Goal: Task Accomplishment & Management: Manage account settings

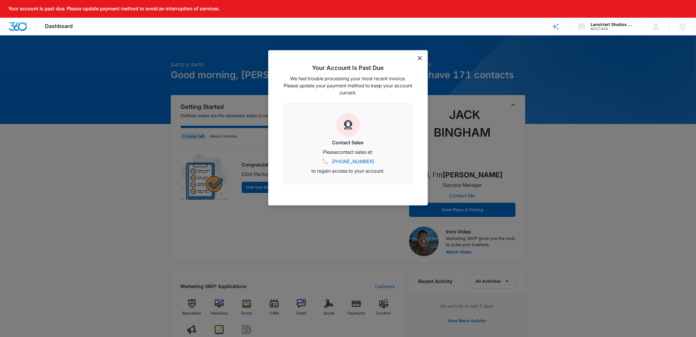
click at [419, 58] on icon "dismiss this dialog" at bounding box center [420, 58] width 4 height 4
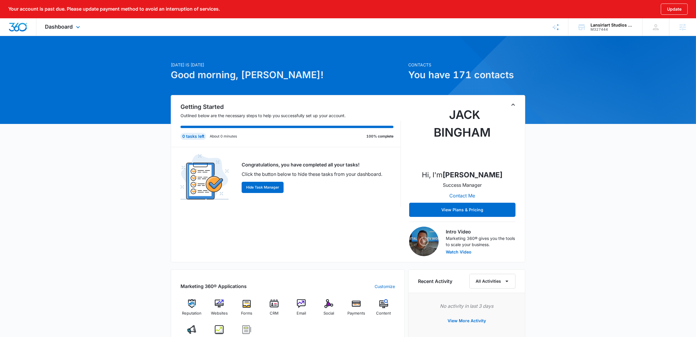
click at [74, 32] on div "Dashboard Apps Reputation Websites Forms CRM Email Social Payments POS Content …" at bounding box center [63, 26] width 54 height 17
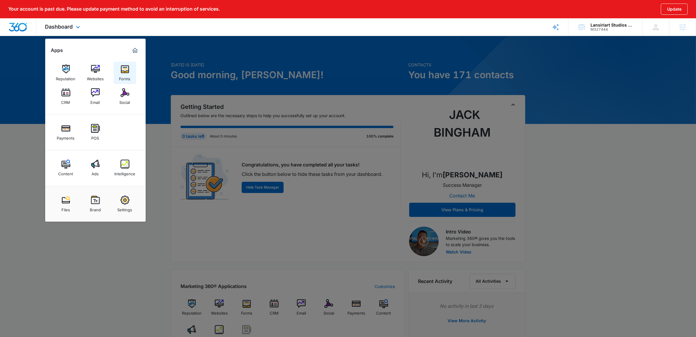
click at [121, 74] on div "Forms" at bounding box center [124, 78] width 11 height 8
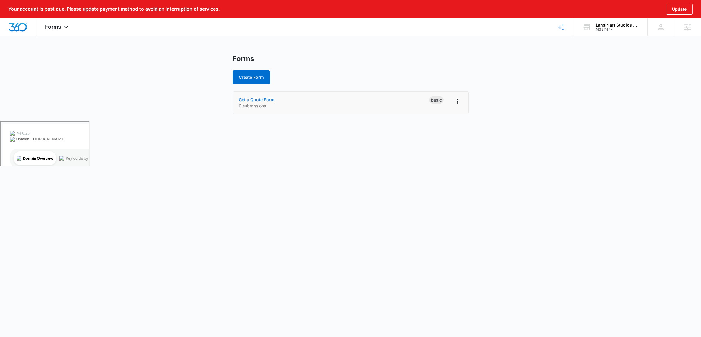
click at [260, 101] on link "Get a Quote Form" at bounding box center [257, 99] width 36 height 5
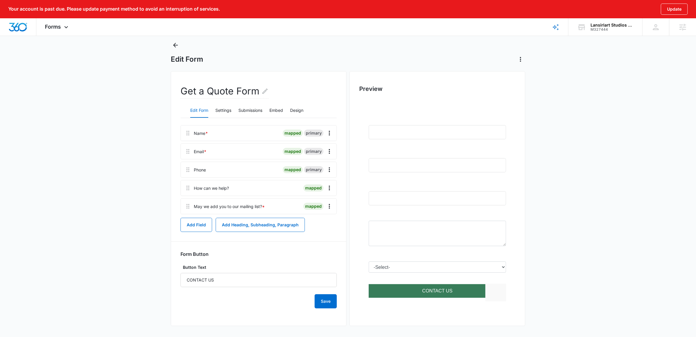
scroll to position [15, 0]
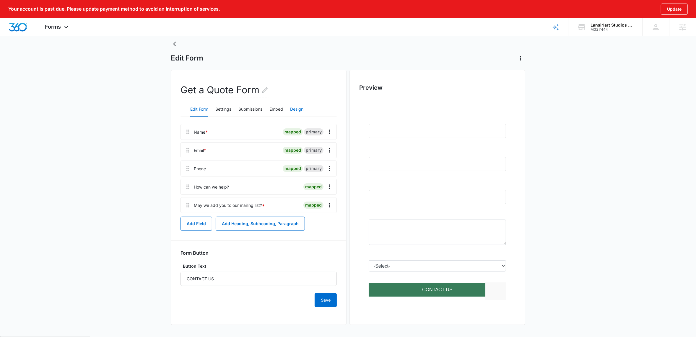
click at [299, 108] on button "Design" at bounding box center [296, 109] width 13 height 14
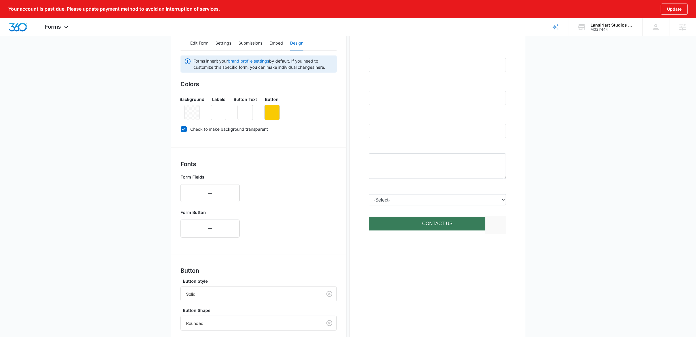
scroll to position [82, 0]
click at [274, 112] on icon "button" at bounding box center [271, 112] width 7 height 7
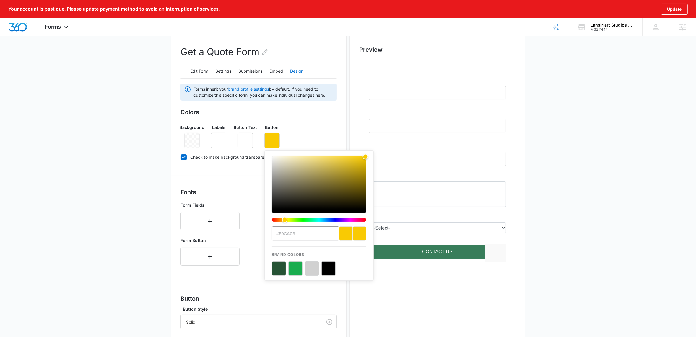
scroll to position [55, 0]
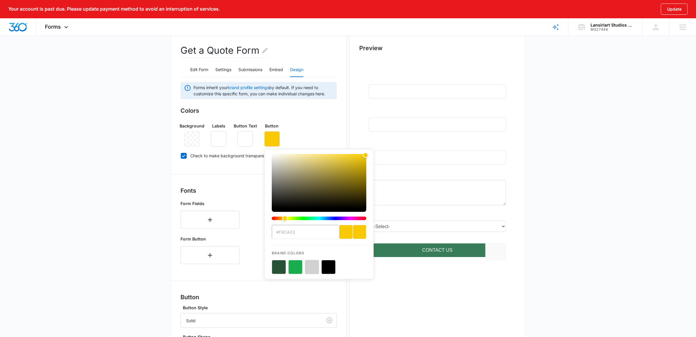
click at [314, 136] on div "Background Labels Button Text Button #f9ca03 Brand Colors" at bounding box center [258, 132] width 156 height 29
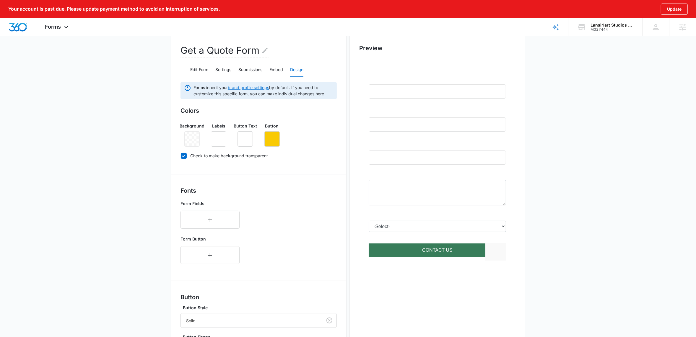
click at [251, 87] on link "brand profile settings" at bounding box center [248, 87] width 41 height 5
click at [274, 141] on div "Move your 🖱️ to pick a color #f9c903 rgb(249,201,3)" at bounding box center [350, 193] width 701 height 497
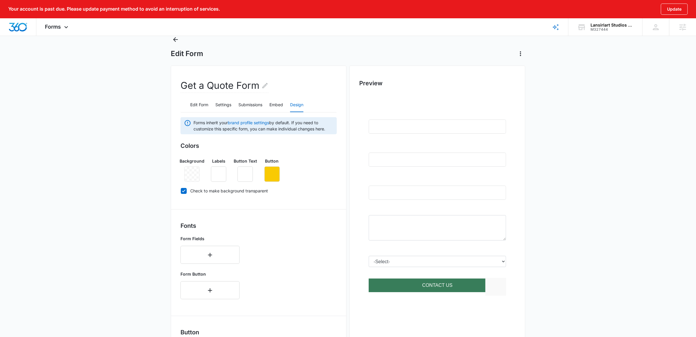
scroll to position [0, 0]
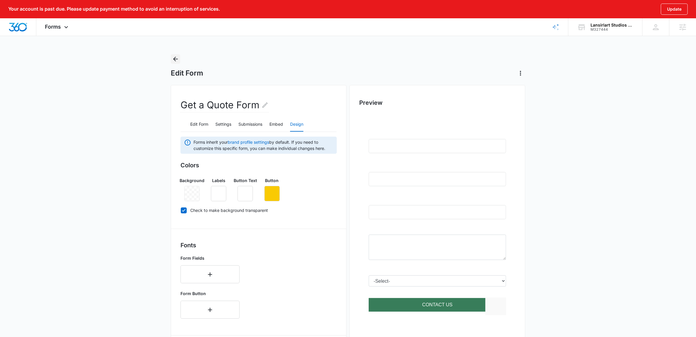
click at [177, 56] on icon "Back" at bounding box center [175, 59] width 7 height 7
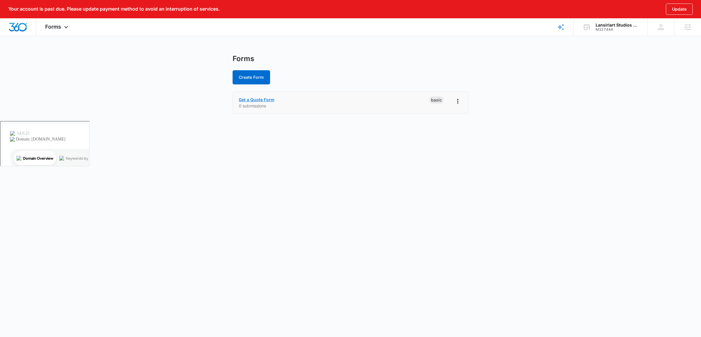
click at [253, 99] on link "Get a Quote Form" at bounding box center [257, 99] width 36 height 5
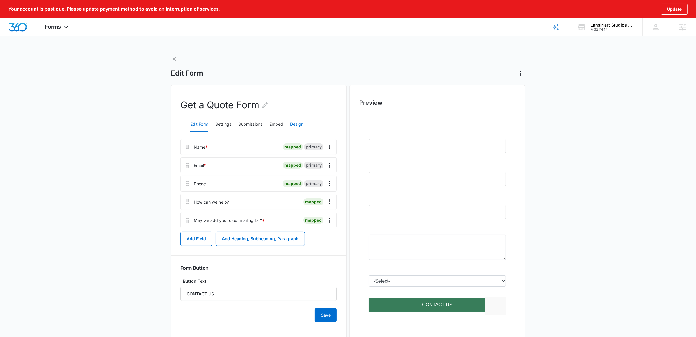
click at [301, 123] on button "Design" at bounding box center [296, 125] width 13 height 14
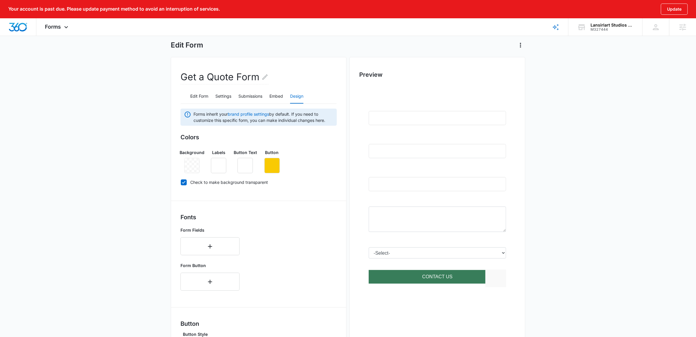
scroll to position [29, 0]
click at [272, 166] on icon "button" at bounding box center [271, 165] width 7 height 7
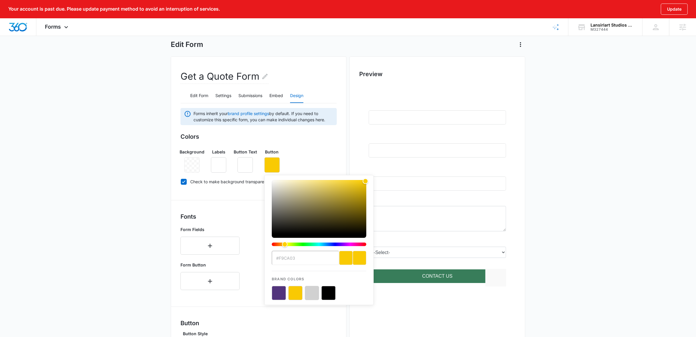
click at [296, 293] on button "color-picker-container" at bounding box center [295, 293] width 14 height 14
click at [279, 329] on button "color-picker-container" at bounding box center [279, 332] width 14 height 14
type input "#52347C"
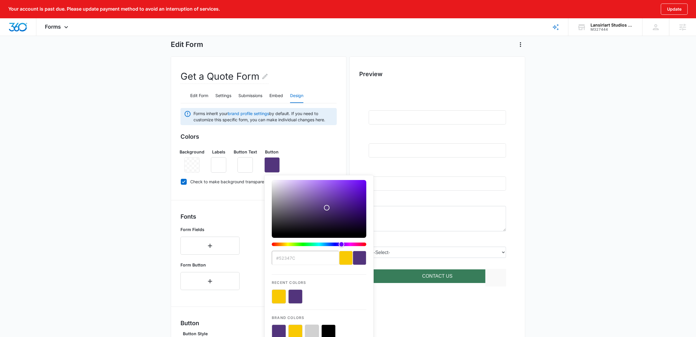
click at [85, 207] on main "Edit Form Get a Quote Form Edit Form Settings Submissions Embed Design Forms in…" at bounding box center [348, 247] width 696 height 442
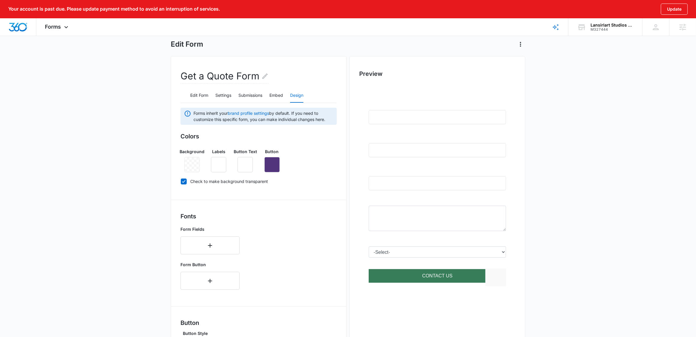
scroll to position [160, 0]
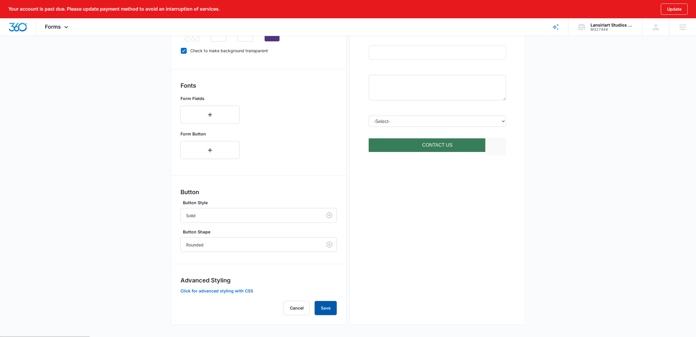
click at [325, 306] on button "Save" at bounding box center [326, 308] width 22 height 14
click at [238, 292] on button "Click for advanced styling with CSS" at bounding box center [216, 291] width 73 height 4
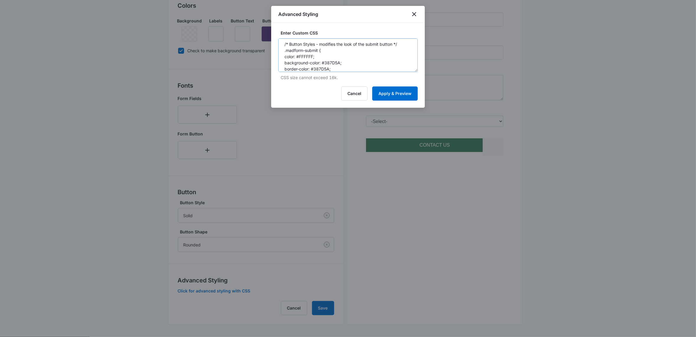
scroll to position [0, 0]
click at [361, 95] on button "Cancel" at bounding box center [354, 94] width 26 height 14
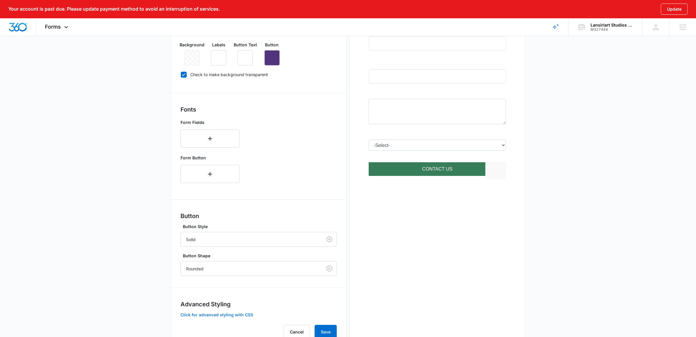
scroll to position [100, 0]
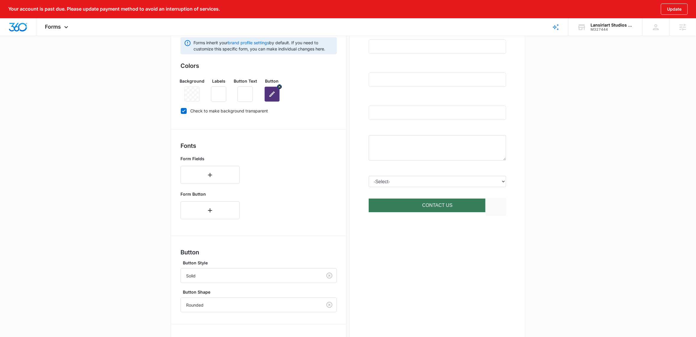
click at [274, 94] on icon "button" at bounding box center [271, 94] width 7 height 7
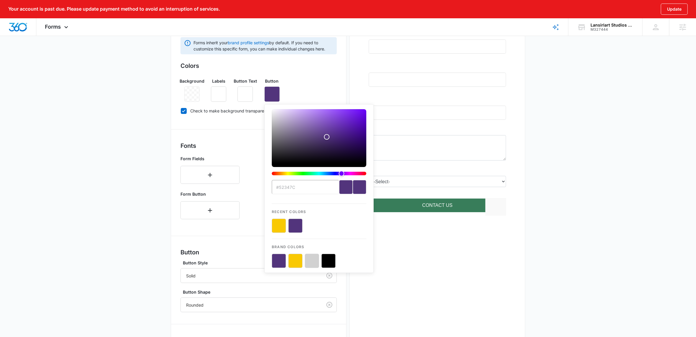
click at [286, 187] on input "#52347C" at bounding box center [305, 187] width 67 height 14
click at [413, 285] on div "Preview" at bounding box center [437, 186] width 176 height 400
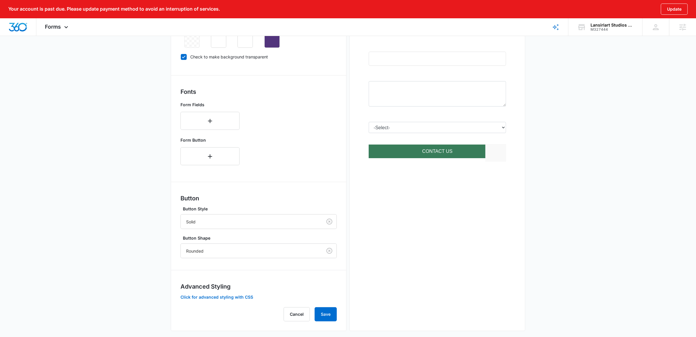
scroll to position [160, 0]
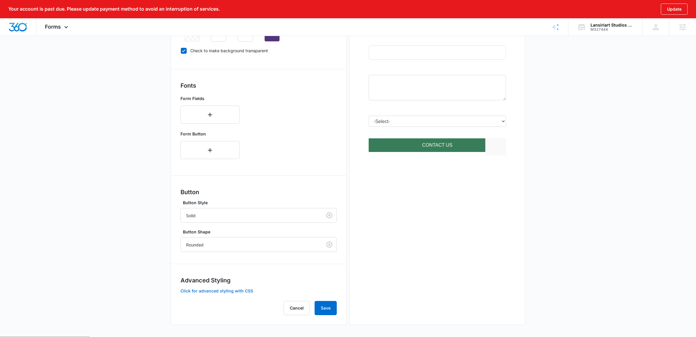
click at [209, 292] on button "Click for advanced styling with CSS" at bounding box center [216, 291] width 73 height 4
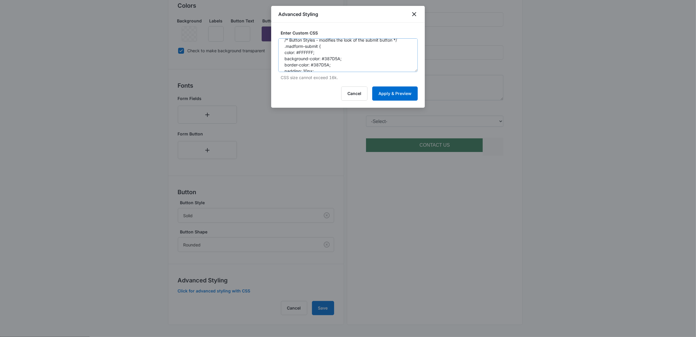
scroll to position [7, 0]
click at [333, 57] on textarea "/* Button Styles - modifies the look of the submit button */ .madform-submit { …" at bounding box center [347, 55] width 139 height 34
paste textarea "#52347C"
click at [328, 57] on textarea "/* Button Styles - modifies the look of the submit button */ .madform-submit { …" at bounding box center [347, 55] width 139 height 34
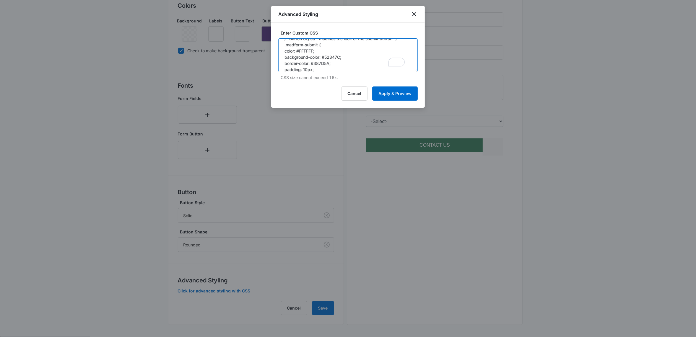
click at [321, 63] on textarea "/* Button Styles - modifies the look of the submit button */ .madform-submit { …" at bounding box center [347, 55] width 139 height 34
paste textarea "#F9C903"
click at [315, 63] on textarea "/* Button Styles - modifies the look of the submit button */ .madform-submit { …" at bounding box center [347, 55] width 139 height 34
type textarea "/* Button Styles - modifies the look of the submit button */ .madform-submit { …"
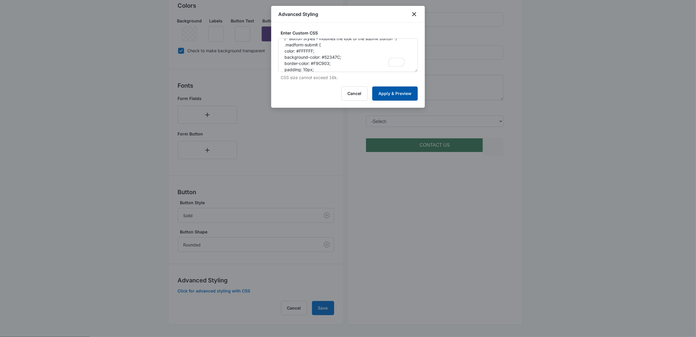
click at [400, 91] on button "Apply & Preview" at bounding box center [394, 94] width 45 height 14
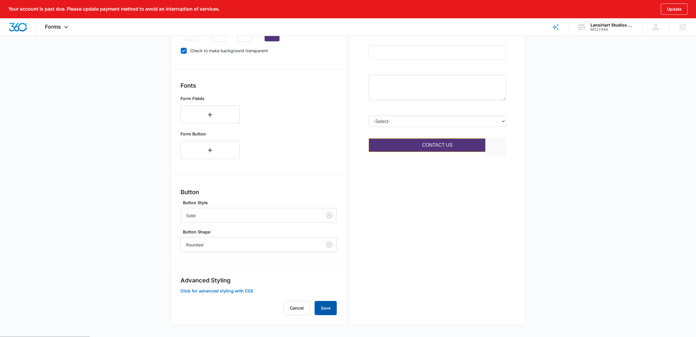
click at [326, 310] on button "Save" at bounding box center [326, 308] width 22 height 14
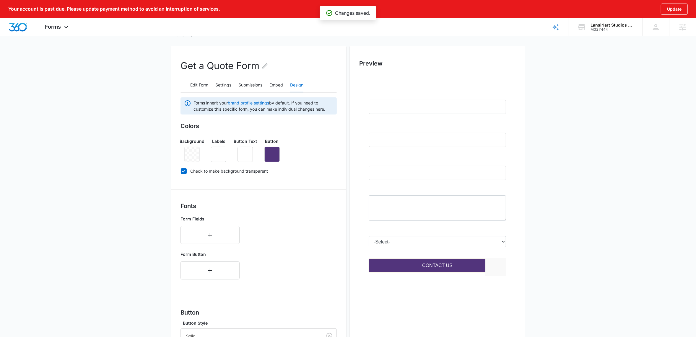
scroll to position [0, 0]
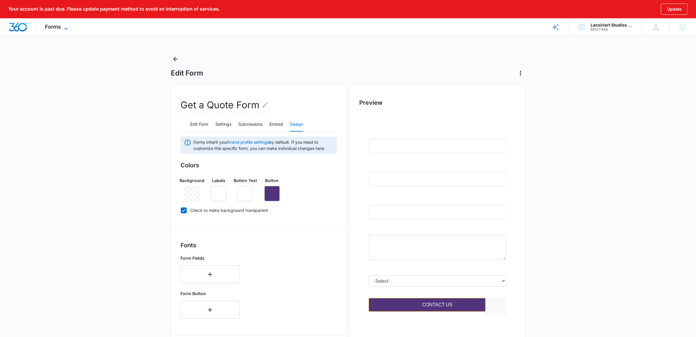
click at [67, 30] on icon at bounding box center [66, 28] width 7 height 7
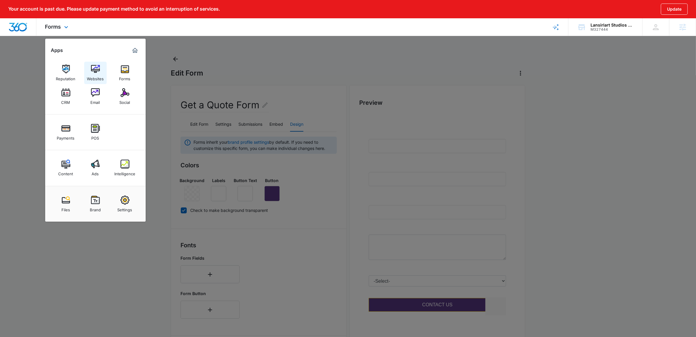
click at [105, 69] on link "Websites" at bounding box center [95, 73] width 22 height 22
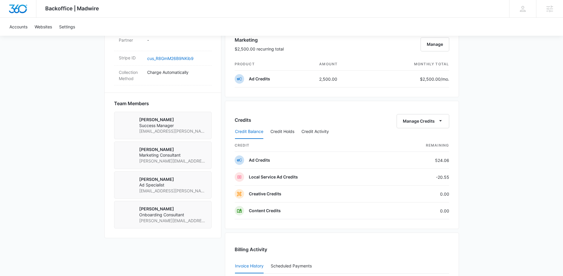
scroll to position [364, 0]
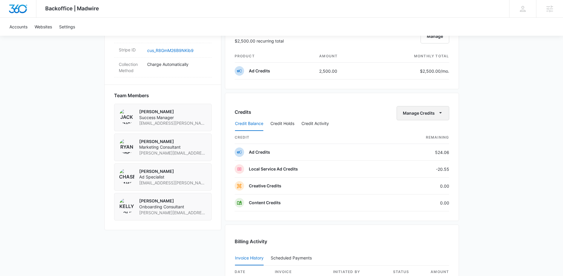
click at [441, 112] on icon "button" at bounding box center [440, 113] width 6 height 6
click at [418, 132] on div "Transfer Credits" at bounding box center [419, 132] width 31 height 4
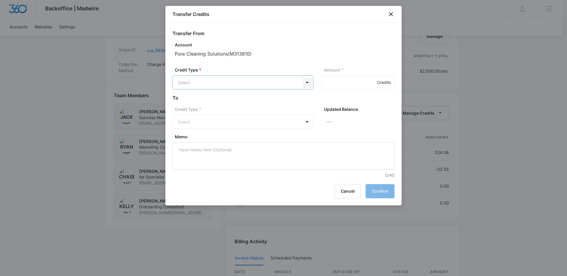
click at [307, 82] on body "Backoffice | Madwire Apps Settings Jack Bingham jack.bingham@madwire.com My Pro…" at bounding box center [283, 57] width 567 height 843
click at [228, 105] on p "Ad Credits (524.06 Credits)" at bounding box center [221, 105] width 54 height 6
click at [332, 82] on input "Amount *" at bounding box center [358, 82] width 73 height 14
type input "250"
click at [305, 122] on body "Backoffice | Madwire Apps Settings Jack Bingham jack.bingham@madwire.com My Pro…" at bounding box center [283, 57] width 567 height 843
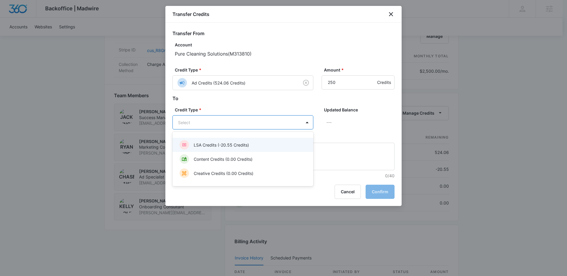
click at [222, 146] on p "LSA Credits (-20.55 Credits)" at bounding box center [221, 145] width 55 height 6
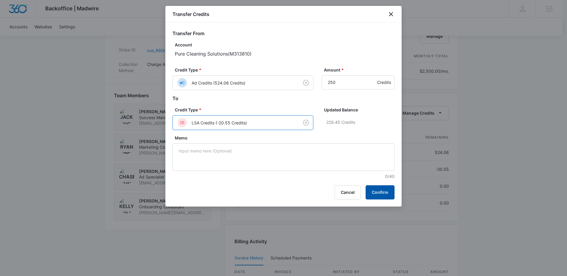
click at [378, 193] on button "Confirm" at bounding box center [380, 192] width 29 height 14
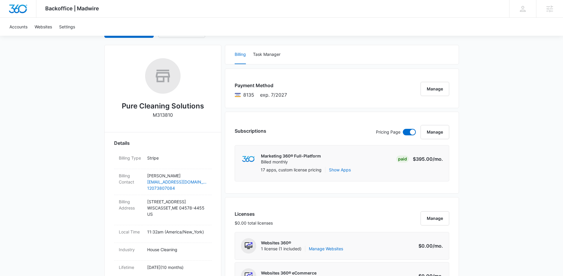
scroll to position [0, 0]
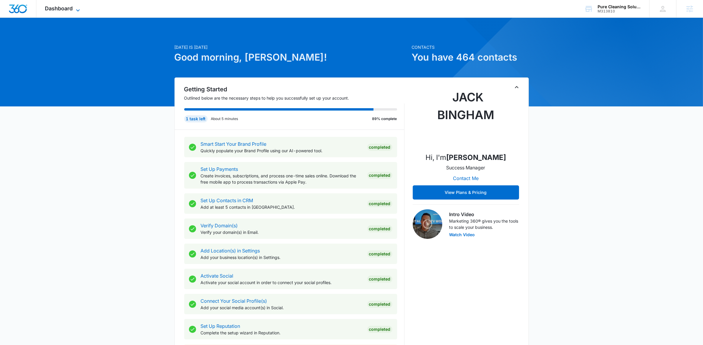
click at [76, 7] on icon at bounding box center [77, 10] width 7 height 7
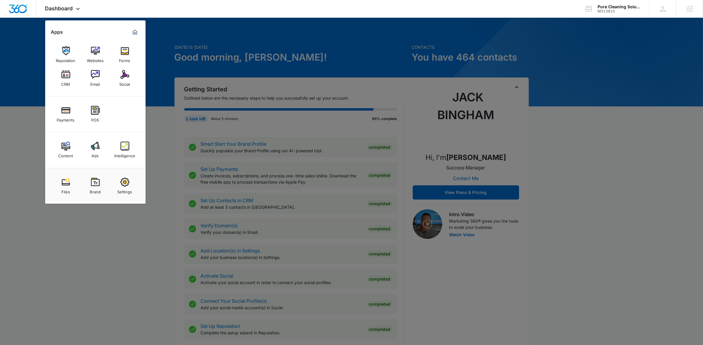
click at [95, 145] on img at bounding box center [95, 145] width 9 height 9
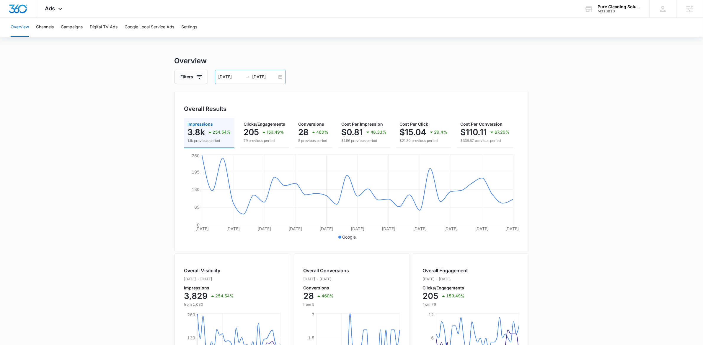
click at [279, 77] on div "08/11/2025 09/10/2025" at bounding box center [250, 77] width 71 height 14
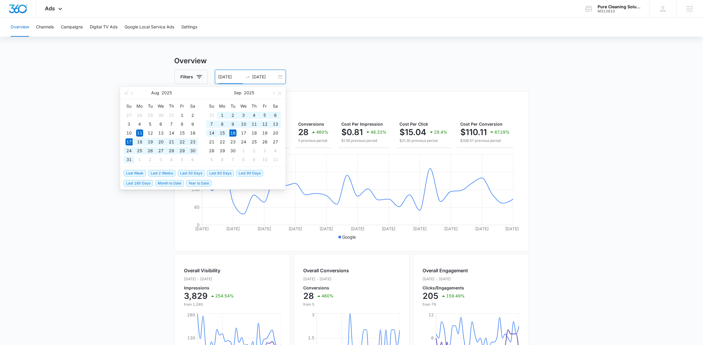
click at [188, 172] on span "Last 30 Days" at bounding box center [191, 173] width 27 height 6
type input "08/17/2025"
type input "09/16/2025"
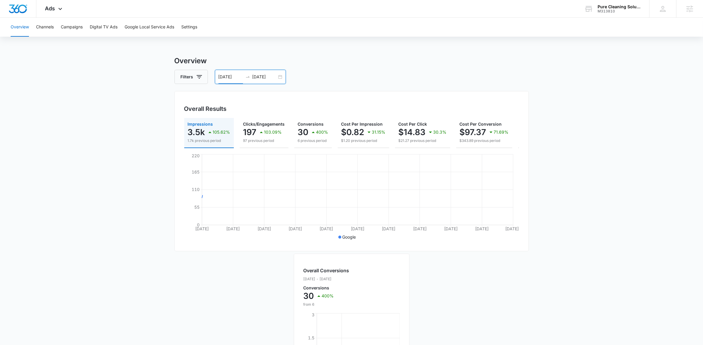
click at [96, 169] on main "Overview Filters 08/17/2025 09/16/2025 Overall Results Impressions 3.5k 105.62%…" at bounding box center [351, 268] width 703 height 424
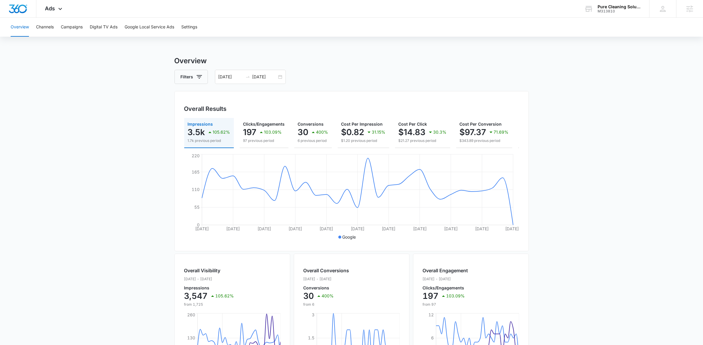
click at [317, 22] on div "Overview Channels Campaigns Digital TV Ads Google Local Service Ads Settings" at bounding box center [351, 27] width 689 height 19
click at [72, 26] on button "Campaigns" at bounding box center [72, 27] width 22 height 19
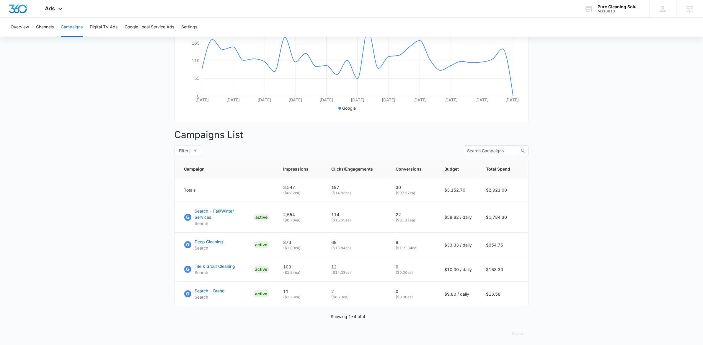
scroll to position [131, 0]
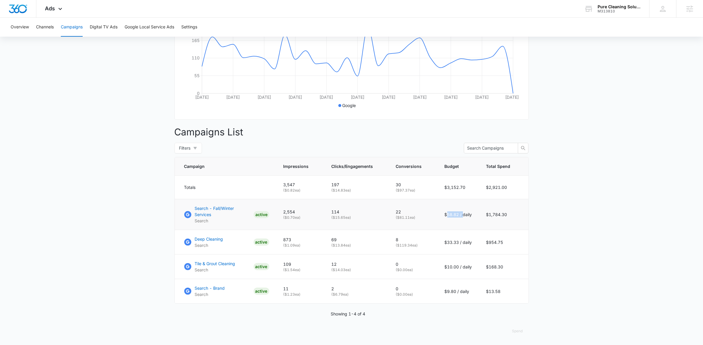
drag, startPoint x: 448, startPoint y: 218, endPoint x: 461, endPoint y: 216, distance: 13.6
click at [461, 216] on p "$58.82 / daily" at bounding box center [458, 214] width 27 height 6
drag, startPoint x: 450, startPoint y: 242, endPoint x: 473, endPoint y: 238, distance: 23.3
click at [473, 238] on td "$33.33 / daily" at bounding box center [459, 242] width 42 height 25
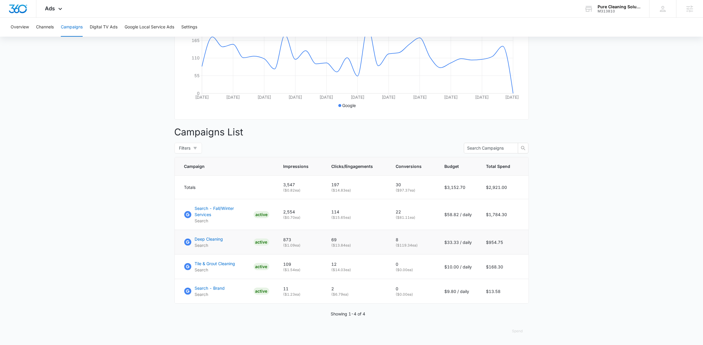
click at [462, 243] on p "$33.33 / daily" at bounding box center [458, 242] width 27 height 6
click at [225, 210] on td "Search - Fall/Winter Services Search ACTIVE" at bounding box center [226, 214] width 102 height 31
click at [230, 214] on p "Search - Fall/Winter Services" at bounding box center [223, 211] width 56 height 12
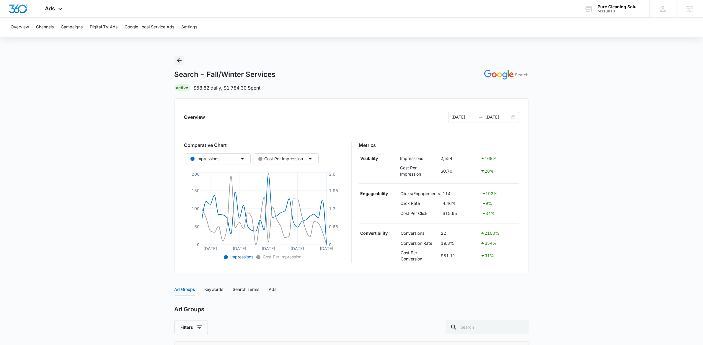
click at [180, 61] on icon "Back" at bounding box center [179, 60] width 7 height 7
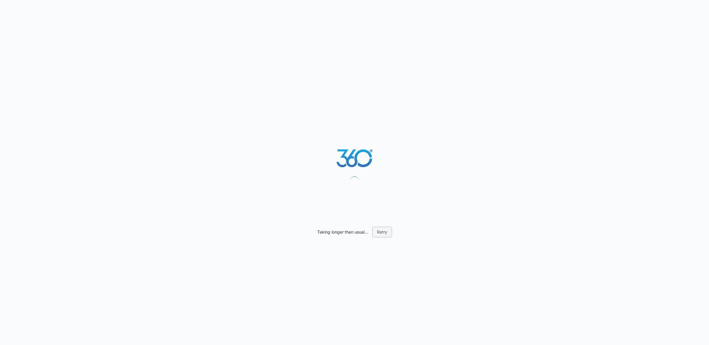
click at [382, 233] on button "Retry" at bounding box center [382, 232] width 20 height 11
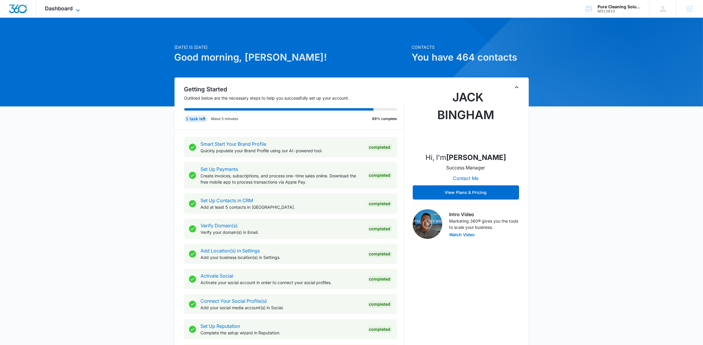
click at [79, 10] on icon at bounding box center [78, 10] width 4 height 2
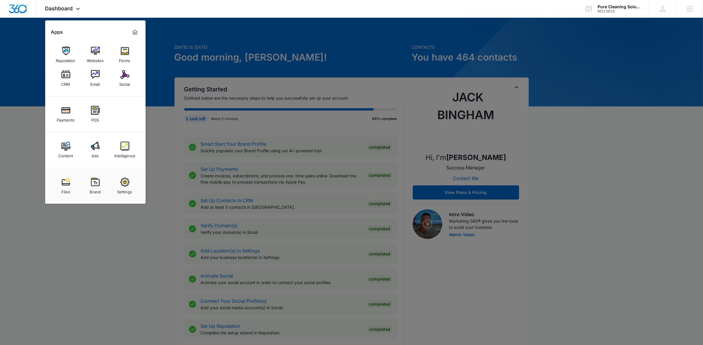
click at [97, 146] on img at bounding box center [95, 145] width 9 height 9
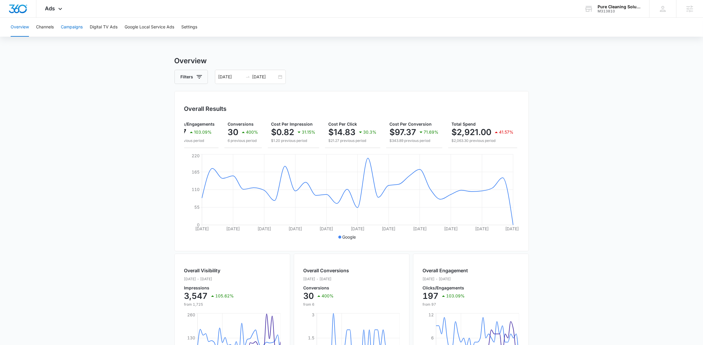
click at [71, 29] on button "Campaigns" at bounding box center [72, 27] width 22 height 19
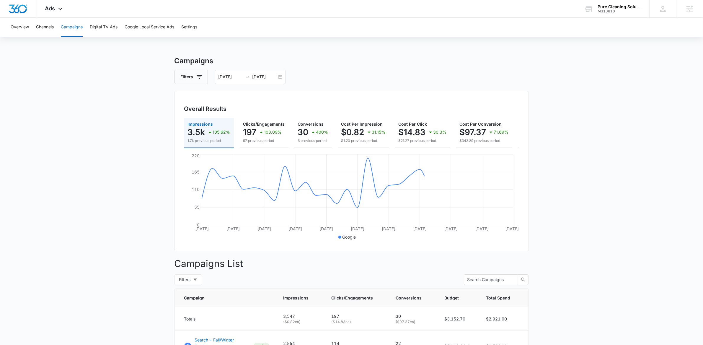
click at [626, 215] on main "Campaigns Filters 08/17/2025 09/16/2025 Overall Results Impressions 3.5k 105.62…" at bounding box center [351, 266] width 703 height 421
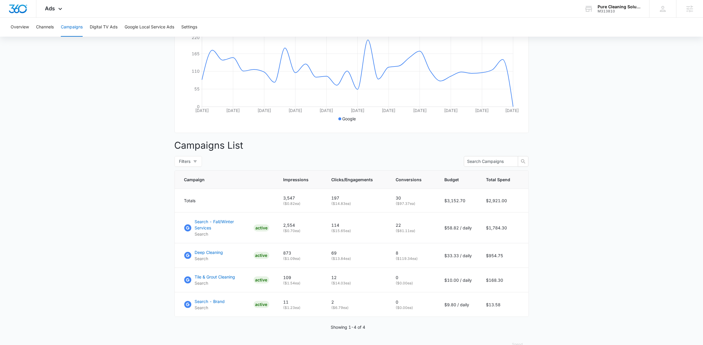
scroll to position [120, 0]
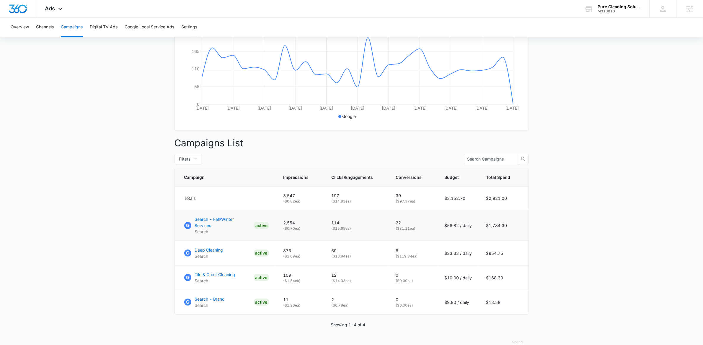
drag, startPoint x: 401, startPoint y: 231, endPoint x: 439, endPoint y: 233, distance: 37.9
click at [439, 233] on tr "Search - Fall/Winter Services Search ACTIVE 2,554 ( $0.70 ea) 114 ( $15.65 ea) …" at bounding box center [352, 225] width 354 height 31
click at [421, 231] on p "( $81.11 ea)" at bounding box center [413, 228] width 35 height 5
drag, startPoint x: 411, startPoint y: 231, endPoint x: 397, endPoint y: 232, distance: 14.8
click at [397, 231] on p "( $81.11 ea)" at bounding box center [413, 228] width 35 height 5
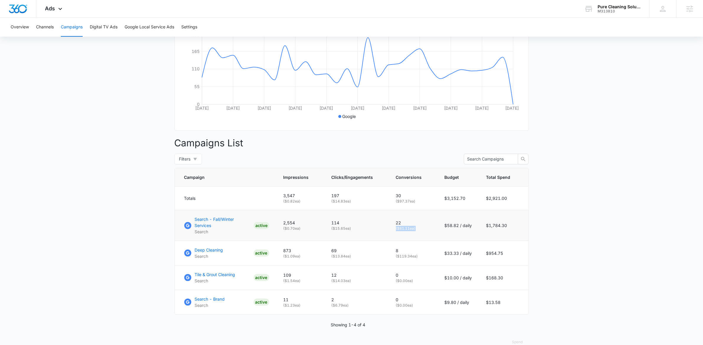
click at [397, 232] on td "22 ( $81.11 ea)" at bounding box center [413, 225] width 49 height 31
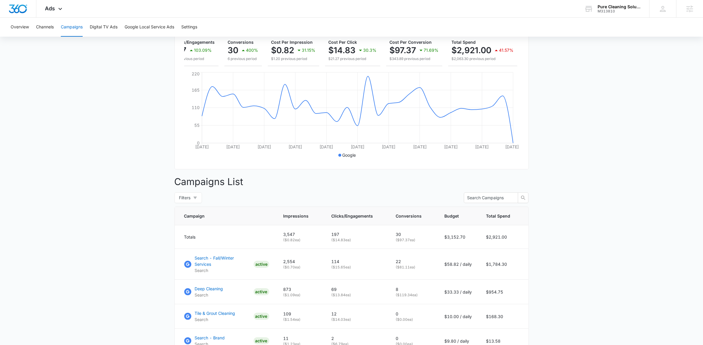
scroll to position [0, 0]
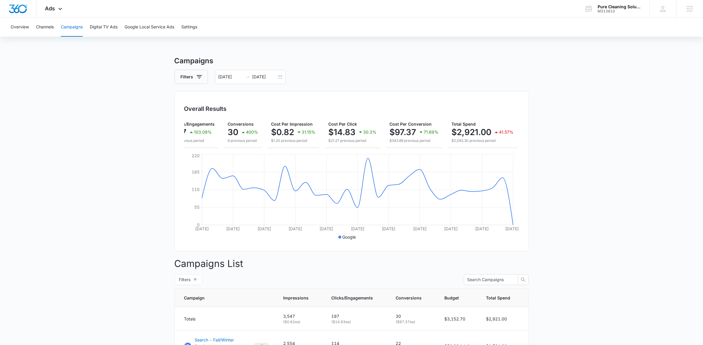
click at [377, 63] on h3 "Campaigns" at bounding box center [352, 61] width 354 height 11
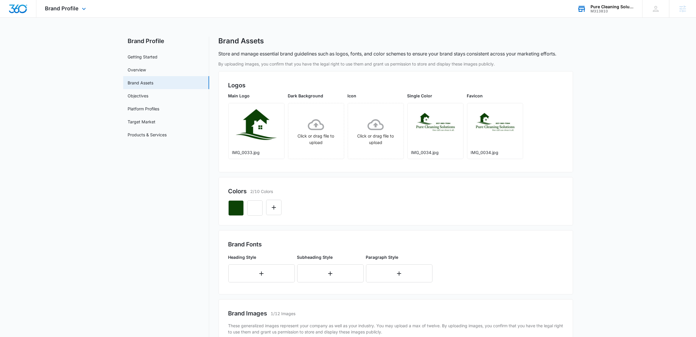
click at [599, 8] on div "Pure Cleaning Solutions" at bounding box center [611, 6] width 43 height 5
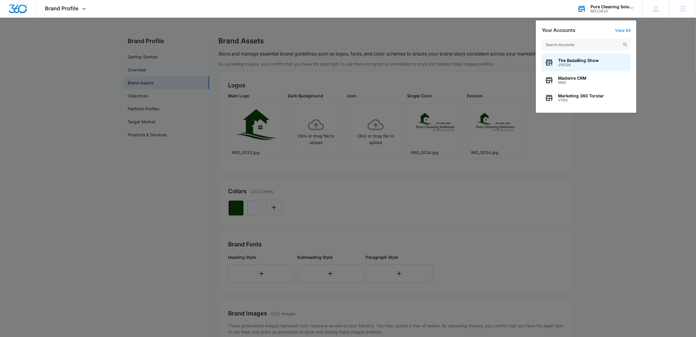
click at [582, 39] on input "text" at bounding box center [586, 45] width 89 height 12
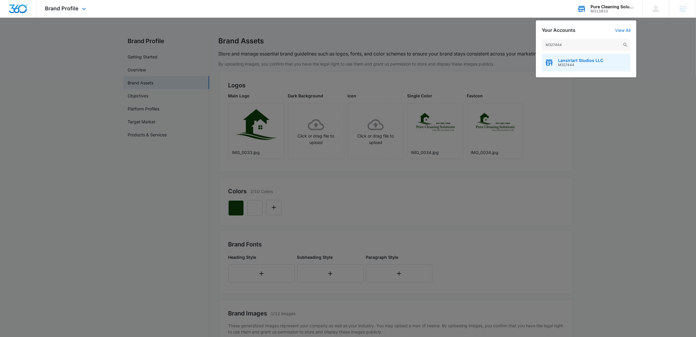
type input "M327444"
click at [578, 61] on span "Lansirlart Studios LLC" at bounding box center [580, 60] width 45 height 5
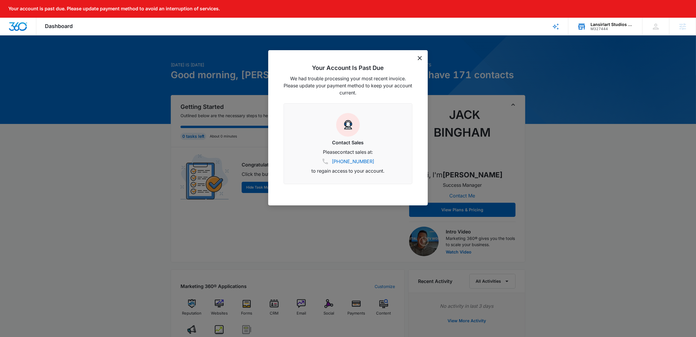
click at [421, 57] on icon "dismiss this dialog" at bounding box center [420, 58] width 4 height 4
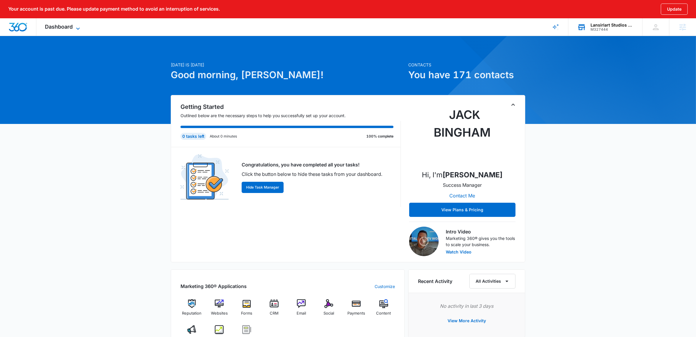
click at [75, 29] on icon at bounding box center [77, 28] width 7 height 7
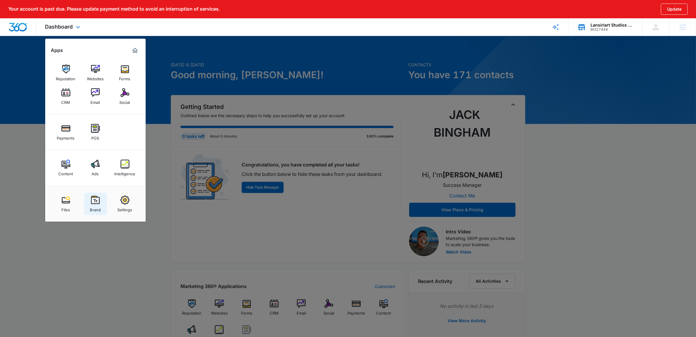
click at [97, 207] on div "Brand" at bounding box center [95, 209] width 11 height 8
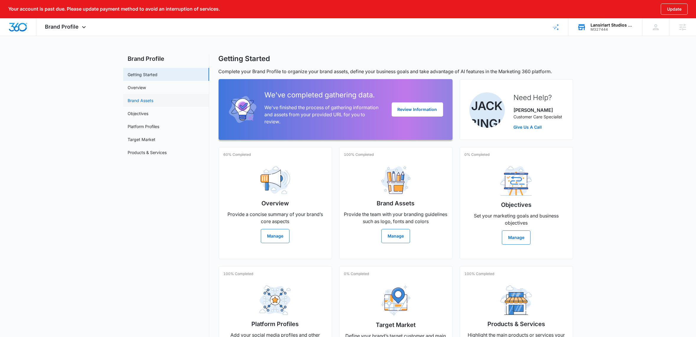
click at [142, 101] on link "Brand Assets" at bounding box center [141, 100] width 26 height 6
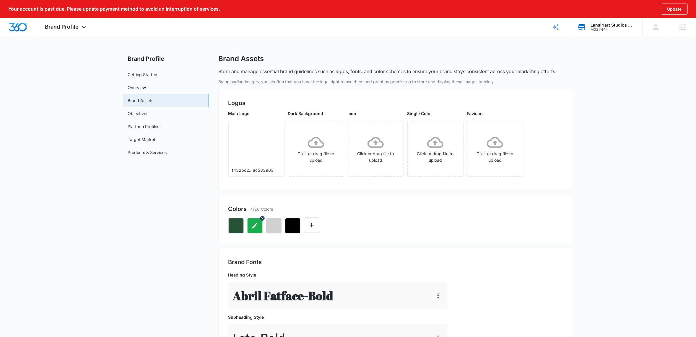
click at [255, 226] on icon "button" at bounding box center [254, 225] width 5 height 5
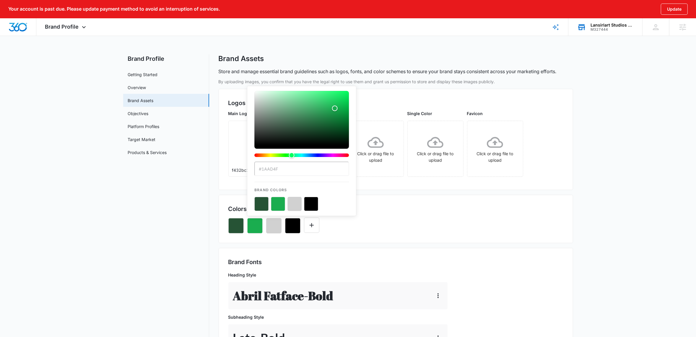
click at [273, 169] on input "#1AAD4F" at bounding box center [301, 169] width 95 height 14
paste input "f9c903"
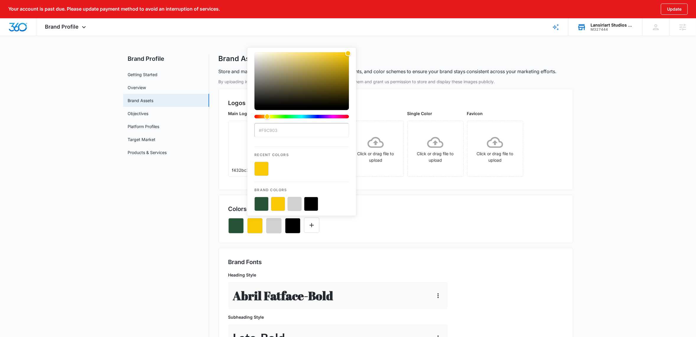
type input "#f9c903"
click at [264, 169] on button "color-picker-container" at bounding box center [261, 169] width 14 height 14
click at [439, 237] on div "Colors 4/10 Colors #F9C903 Recent Colors Brand Colors" at bounding box center [396, 219] width 354 height 48
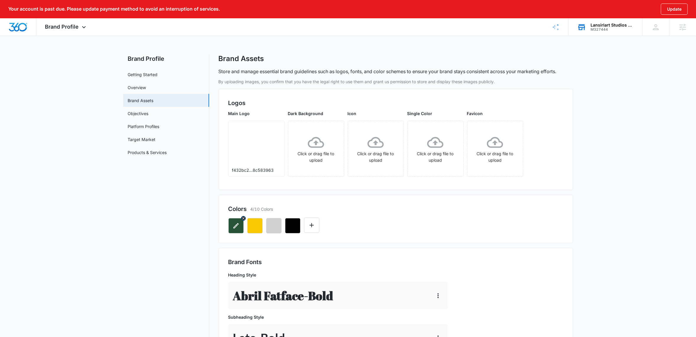
click at [235, 225] on icon "button" at bounding box center [235, 225] width 7 height 7
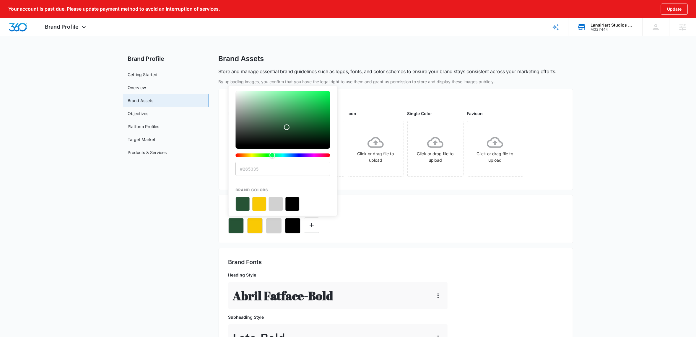
type input "#52347c"
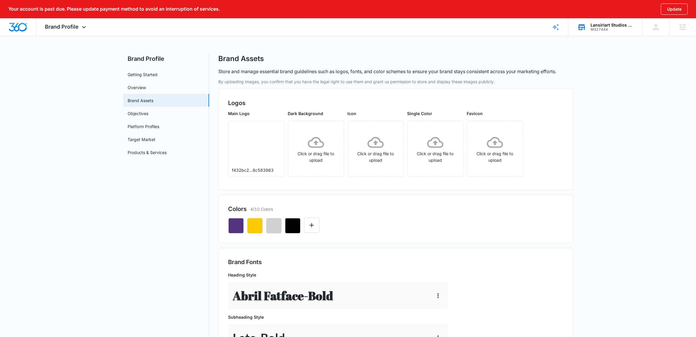
click at [428, 253] on div "Brand Fonts Heading Style Abril Fatface - Bold Subheading Style Lato - Bold Par…" at bounding box center [396, 327] width 354 height 158
click at [255, 229] on icon "button" at bounding box center [254, 225] width 7 height 7
